Goal: Navigation & Orientation: Understand site structure

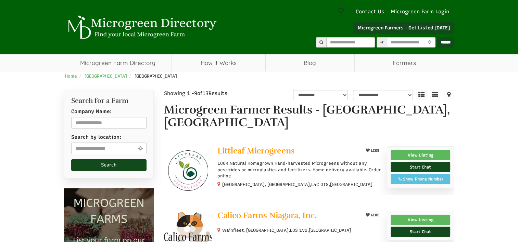
click at [206, 33] on img at bounding box center [141, 27] width 154 height 24
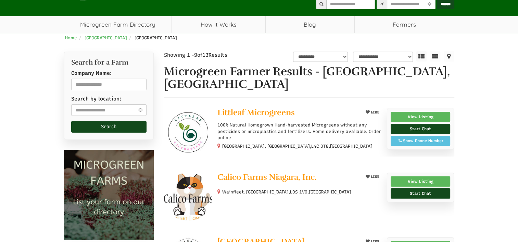
select select "Language Translate Widget"
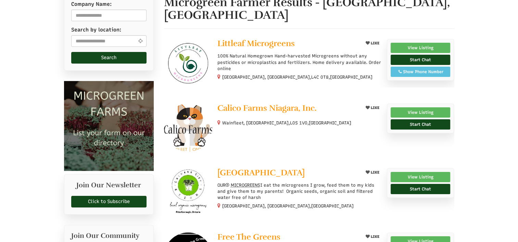
scroll to position [149, 0]
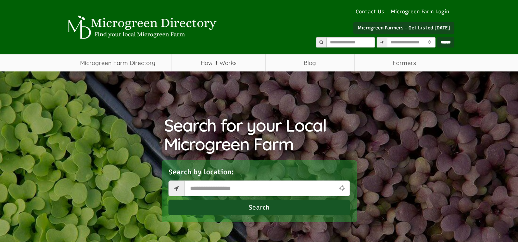
select select "Language Translate Widget"
click at [223, 74] on div "Search for your Local Microgreen Farm Search by location: Search" at bounding box center [259, 178] width 401 height 213
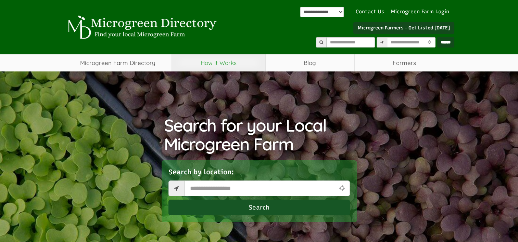
click at [223, 66] on link "How It Works" at bounding box center [218, 62] width 93 height 17
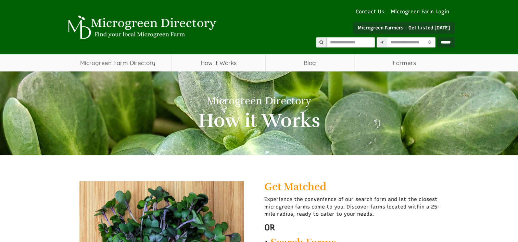
select select "Language Translate Widget"
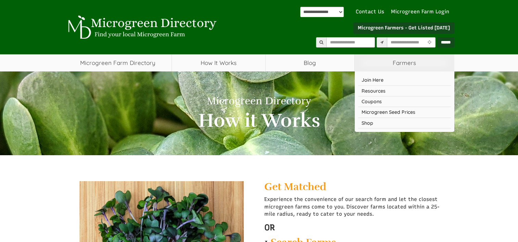
click at [398, 65] on span "Farmers" at bounding box center [405, 62] width 100 height 17
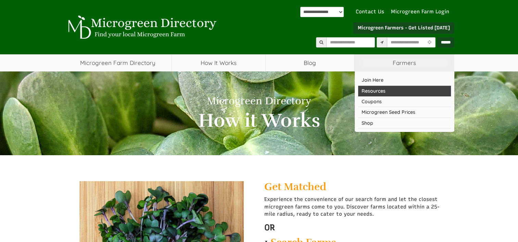
click at [377, 90] on link "Resources" at bounding box center [404, 91] width 93 height 11
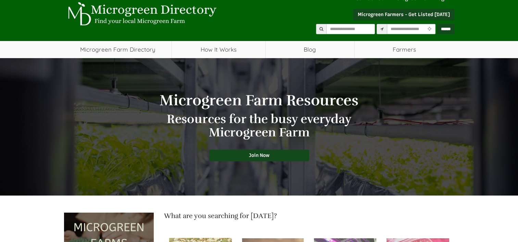
select select "Language Translate Widget"
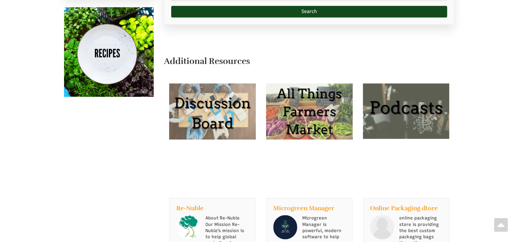
scroll to position [425, 0]
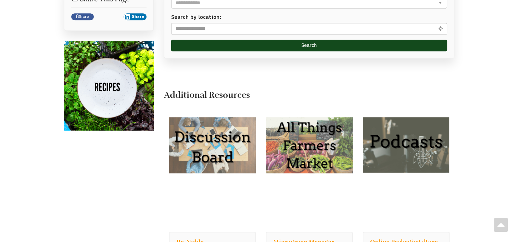
click at [106, 92] on img at bounding box center [109, 86] width 90 height 90
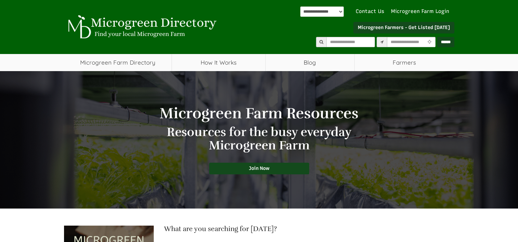
scroll to position [0, 0]
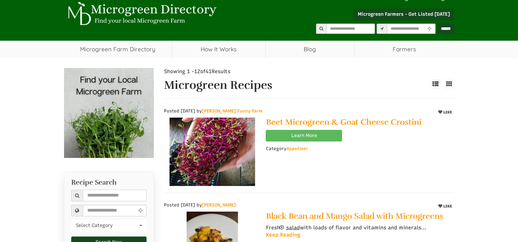
select select "Language Translate Widget"
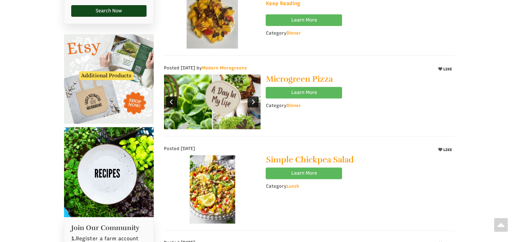
scroll to position [247, 0]
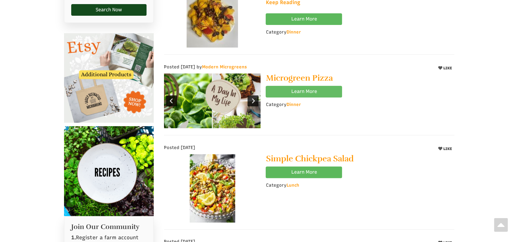
click at [292, 89] on link "Learn More" at bounding box center [304, 92] width 76 height 12
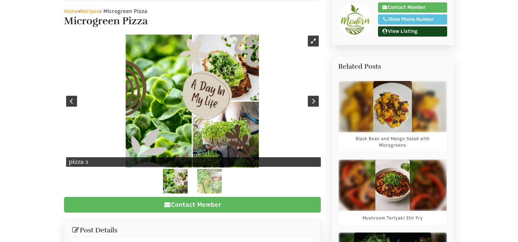
scroll to position [14, 0]
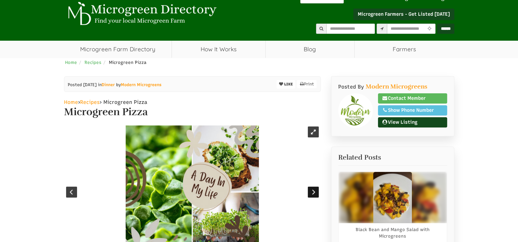
click at [314, 195] on div at bounding box center [313, 192] width 11 height 11
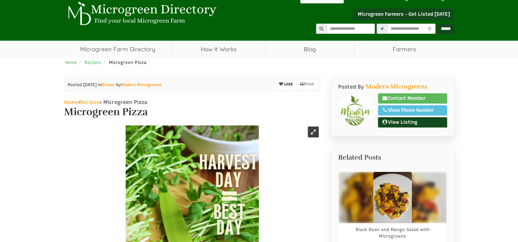
click at [71, 190] on div at bounding box center [71, 192] width 11 height 11
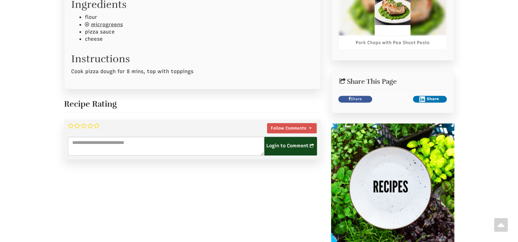
scroll to position [507, 0]
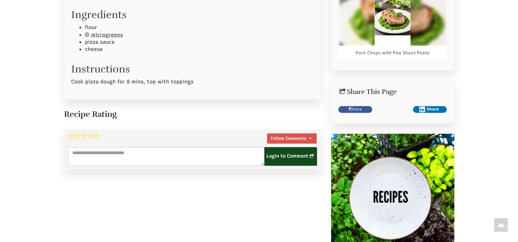
click at [141, 73] on h2 "Instructions" at bounding box center [192, 67] width 242 height 15
click at [126, 82] on p "Cook pizza dough for 8 mins, top with toppings" at bounding box center [192, 81] width 242 height 7
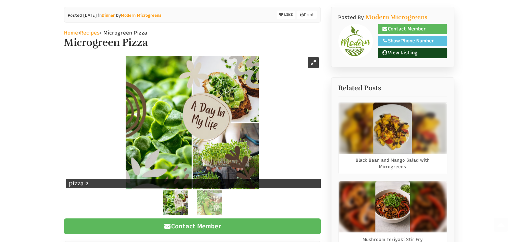
scroll to position [0, 0]
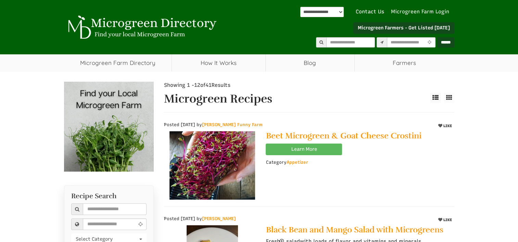
click at [401, 11] on link "Microgreen Farm Login" at bounding box center [422, 11] width 62 height 7
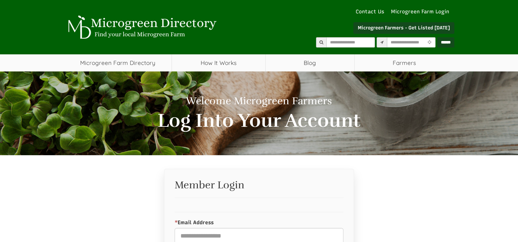
select select "Language Translate Widget"
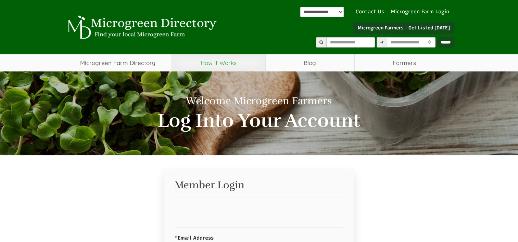
click at [248, 66] on link "How It Works" at bounding box center [218, 62] width 93 height 17
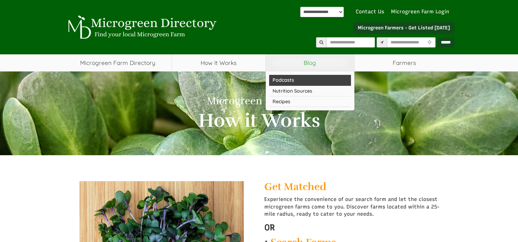
click at [286, 82] on link "Podcasts" at bounding box center [310, 80] width 82 height 11
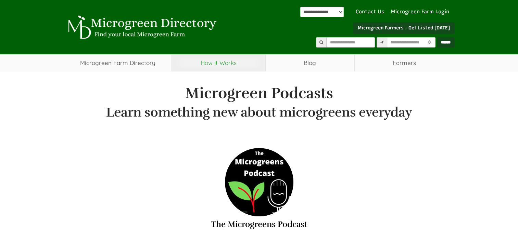
click at [211, 69] on link "How It Works" at bounding box center [218, 62] width 93 height 17
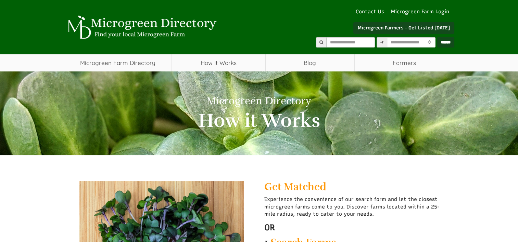
select select "Language Translate Widget"
